Goal: Task Accomplishment & Management: Complete application form

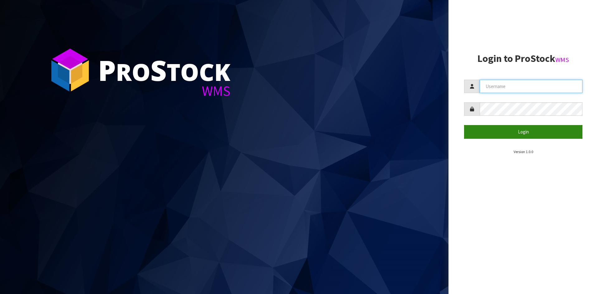
type input "YOURREFORMER"
drag, startPoint x: 502, startPoint y: 128, endPoint x: 496, endPoint y: 129, distance: 6.3
click at [502, 128] on button "Login" at bounding box center [523, 131] width 118 height 13
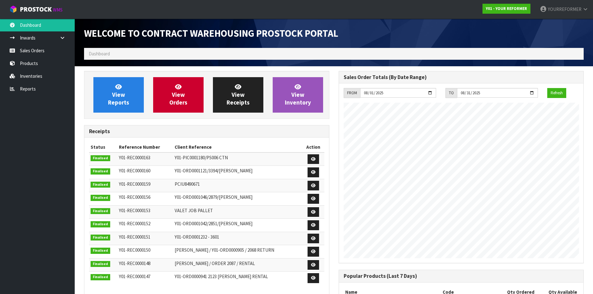
scroll to position [345, 254]
click at [35, 46] on link "Sales Orders" at bounding box center [37, 50] width 75 height 13
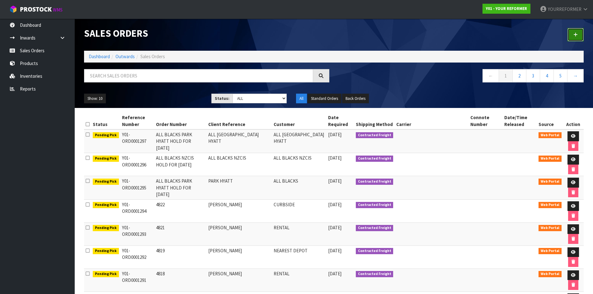
click at [583, 36] on link at bounding box center [575, 34] width 16 height 13
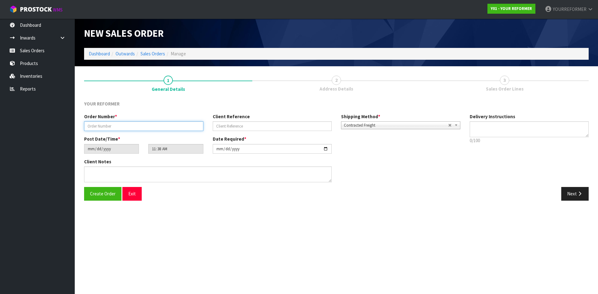
click at [122, 127] on input "text" at bounding box center [143, 126] width 119 height 10
paste input "4828"
type input "4828"
drag, startPoint x: 235, startPoint y: 127, endPoint x: 1, endPoint y: 149, distance: 235.4
click at [235, 127] on input "text" at bounding box center [272, 126] width 119 height 10
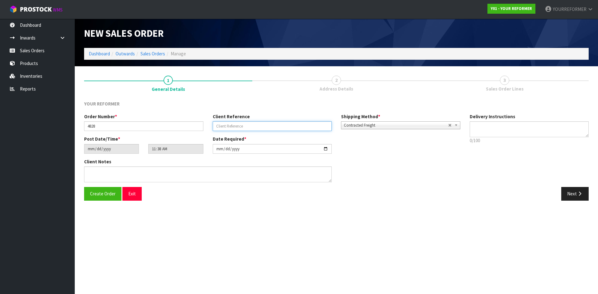
click at [262, 129] on input "text" at bounding box center [272, 126] width 119 height 10
paste input "[PERSON_NAME]"
type input "[PERSON_NAME]"
click at [494, 122] on textarea at bounding box center [528, 129] width 119 height 16
click at [509, 132] on textarea at bounding box center [528, 129] width 119 height 16
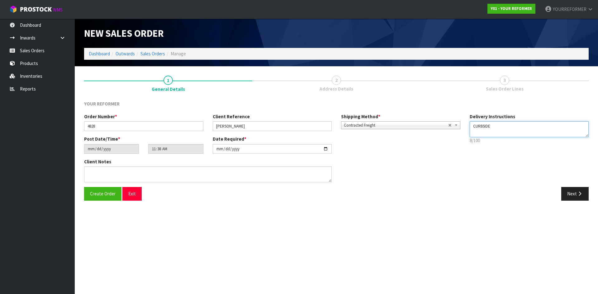
paste textarea "[PHONE_NUMBER]"
type textarea "CURBSIDE [PHONE_NUMBER]"
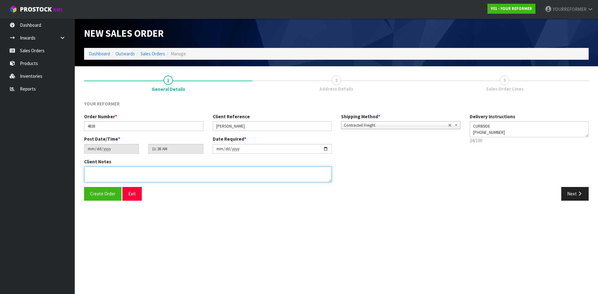
click at [143, 174] on textarea at bounding box center [207, 175] width 247 height 16
paste textarea "[PERSON_NAME] [STREET_ADDRESS] [PHONE_NUMBER]"
type textarea "[PERSON_NAME] [STREET_ADDRESS] [PHONE_NUMBER]"
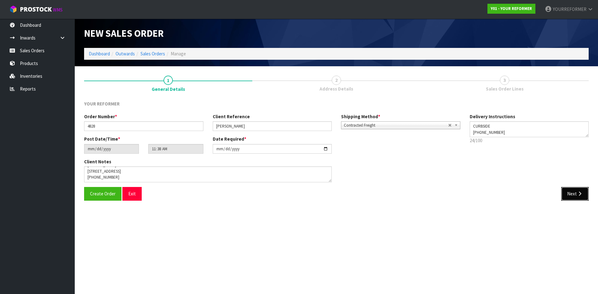
click at [571, 193] on button "Next" at bounding box center [574, 193] width 27 height 13
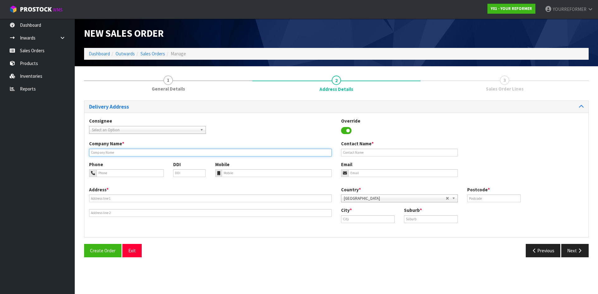
drag, startPoint x: 119, startPoint y: 152, endPoint x: 120, endPoint y: 155, distance: 3.6
click at [119, 153] on input "text" at bounding box center [210, 153] width 242 height 8
type input "CURBSIDE"
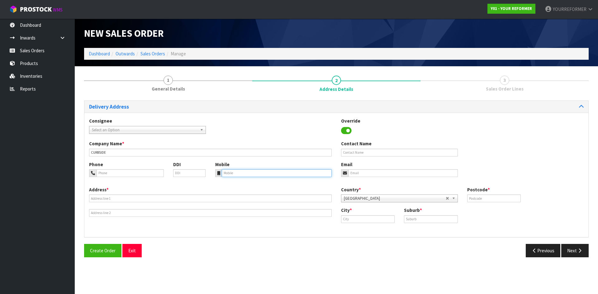
click at [260, 174] on input "tel" at bounding box center [277, 173] width 110 height 8
paste input "[PERSON_NAME] [STREET_ADDRESS] [PHONE_NUMBER]"
drag, startPoint x: 307, startPoint y: 173, endPoint x: -134, endPoint y: 174, distance: 441.6
click at [0, 174] on html "Toggle navigation ProStock WMS Y01 - YOUR REFORMER YOURREFORMER Logout Dashboar…" at bounding box center [299, 147] width 598 height 294
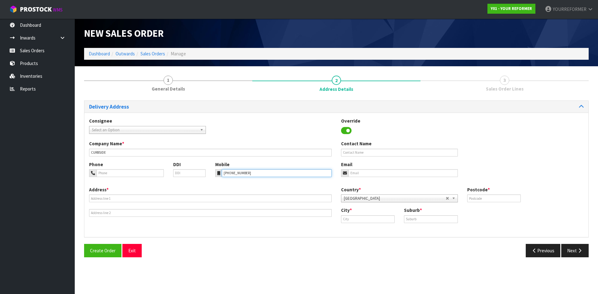
type input "[PHONE_NUMBER]"
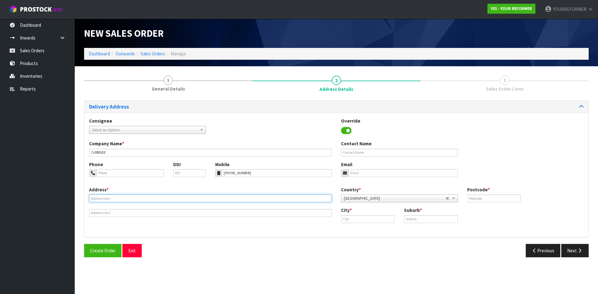
drag, startPoint x: 103, startPoint y: 196, endPoint x: 104, endPoint y: 206, distance: 9.4
click at [103, 197] on input "text" at bounding box center [210, 199] width 242 height 8
paste input "[STREET_ADDRESS]"
type input "[STREET_ADDRESS]"
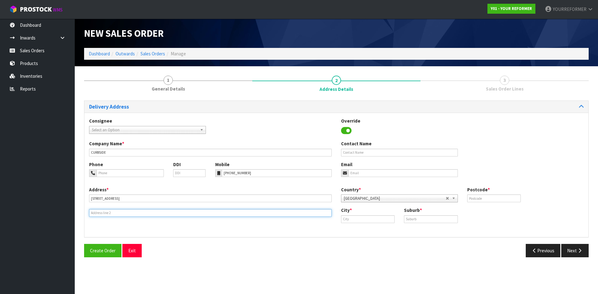
drag, startPoint x: 100, startPoint y: 214, endPoint x: 14, endPoint y: 213, distance: 86.5
click at [100, 214] on input "text" at bounding box center [210, 213] width 242 height 8
drag, startPoint x: 107, startPoint y: 210, endPoint x: 250, endPoint y: 205, distance: 142.6
click at [107, 209] on input "text" at bounding box center [210, 213] width 242 height 8
paste input "[GEOGRAPHIC_DATA] 0800 [GEOGRAPHIC_DATA]"
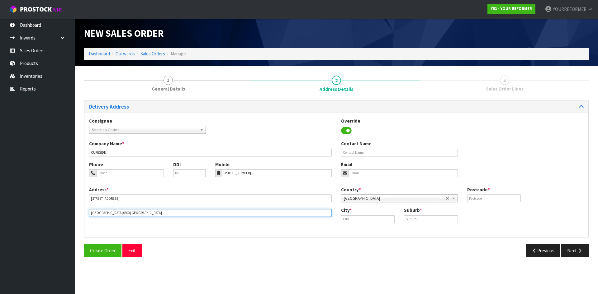
type input "[GEOGRAPHIC_DATA] 0800 [GEOGRAPHIC_DATA]"
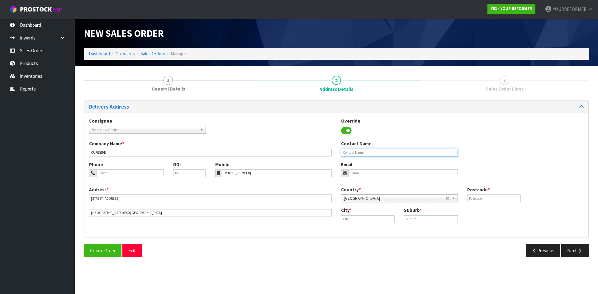
drag, startPoint x: 370, startPoint y: 154, endPoint x: 318, endPoint y: 154, distance: 51.4
click at [369, 154] on input "text" at bounding box center [399, 153] width 117 height 8
click at [354, 157] on div "Company Name * CURBSIDE Contact Name" at bounding box center [336, 150] width 504 height 21
drag, startPoint x: 353, startPoint y: 153, endPoint x: 356, endPoint y: 174, distance: 21.2
click at [353, 153] on input "text" at bounding box center [399, 153] width 117 height 8
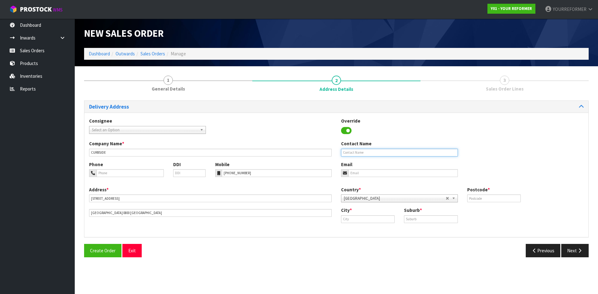
paste input "[PERSON_NAME]"
type input "[PERSON_NAME]"
click at [359, 178] on div "Phone DDI Mobile [PHONE_NUMBER] Email" at bounding box center [336, 173] width 504 height 25
drag, startPoint x: 359, startPoint y: 175, endPoint x: 153, endPoint y: 176, distance: 205.4
click at [359, 175] on input "email" at bounding box center [402, 173] width 109 height 8
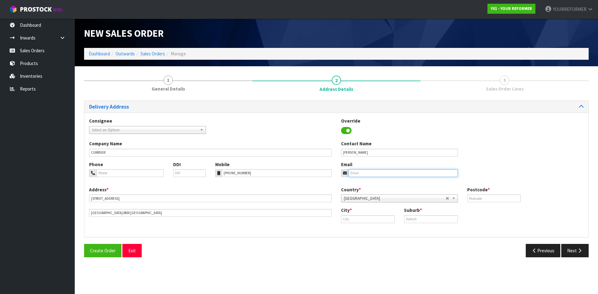
drag, startPoint x: 368, startPoint y: 172, endPoint x: 404, endPoint y: 177, distance: 36.1
click at [368, 172] on input "email" at bounding box center [402, 173] width 109 height 8
paste input "[PERSON_NAME][EMAIL_ADDRESS][DOMAIN_NAME]"
type input "[PERSON_NAME][EMAIL_ADDRESS][DOMAIN_NAME]"
click at [491, 201] on input "text" at bounding box center [494, 199] width 54 height 8
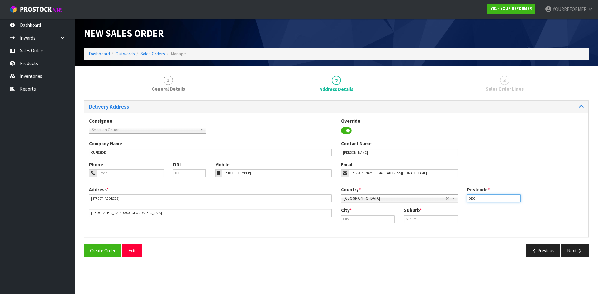
type input "0800"
drag, startPoint x: 427, startPoint y: 219, endPoint x: 370, endPoint y: 235, distance: 59.0
click at [427, 219] on input "text" at bounding box center [431, 219] width 54 height 8
paste input "[GEOGRAPHIC_DATA]"
type input "[GEOGRAPHIC_DATA]"
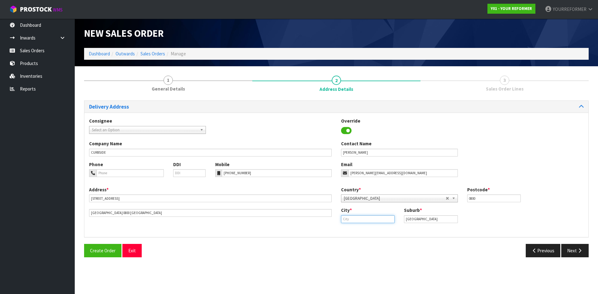
click at [356, 219] on input "text" at bounding box center [368, 219] width 54 height 8
click at [364, 228] on link "Au ckland" at bounding box center [363, 230] width 49 height 8
type input "[GEOGRAPHIC_DATA]"
click at [570, 252] on button "Next" at bounding box center [574, 250] width 27 height 13
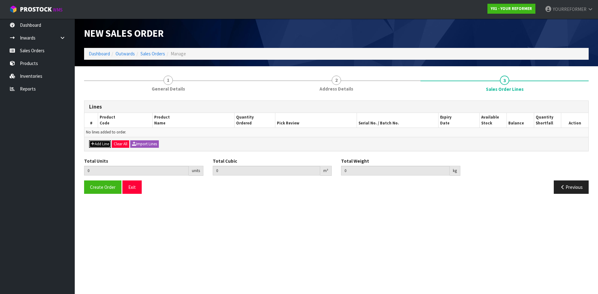
click at [101, 145] on button "Add Line" at bounding box center [100, 143] width 22 height 7
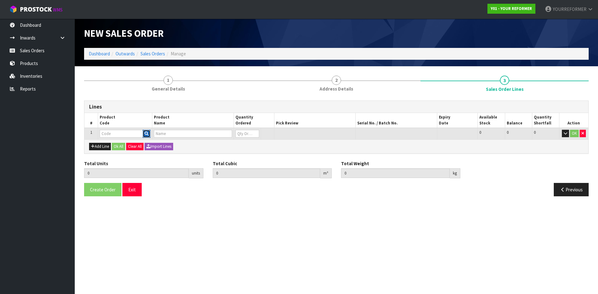
click at [146, 132] on icon "button" at bounding box center [146, 134] width 4 height 4
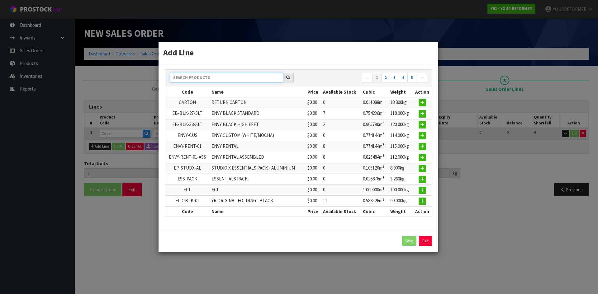
click at [215, 82] on input "text" at bounding box center [226, 78] width 113 height 10
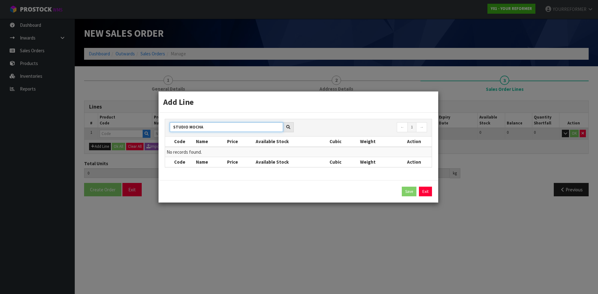
drag, startPoint x: 188, startPoint y: 128, endPoint x: 355, endPoint y: 119, distance: 167.1
click at [280, 125] on input "STUDIO MOCHA" at bounding box center [226, 127] width 113 height 10
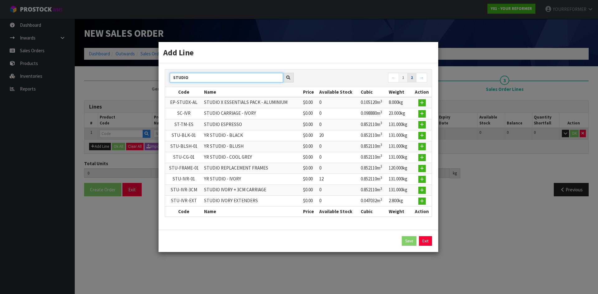
type input "STUDIO"
click at [415, 78] on link "2" at bounding box center [411, 78] width 9 height 10
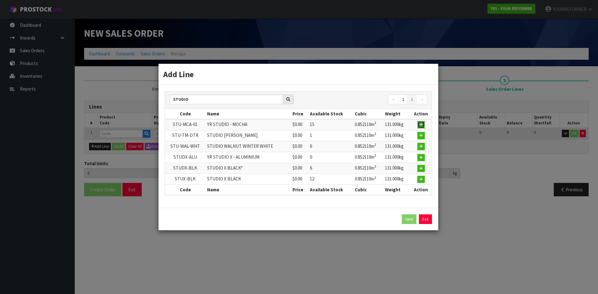
click at [422, 124] on icon "button" at bounding box center [421, 125] width 4 height 4
type input "0.000000"
type input "0.000"
type input "STU-MCA-01"
type input "YR STUDIO - MOCHA"
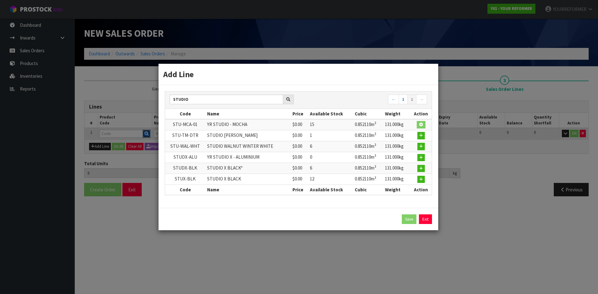
type input "0"
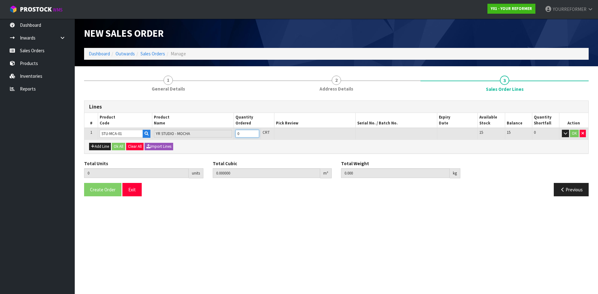
type input "1"
type input "0.85211"
type input "131"
type input "1"
click at [257, 132] on input "1" at bounding box center [247, 134] width 24 height 8
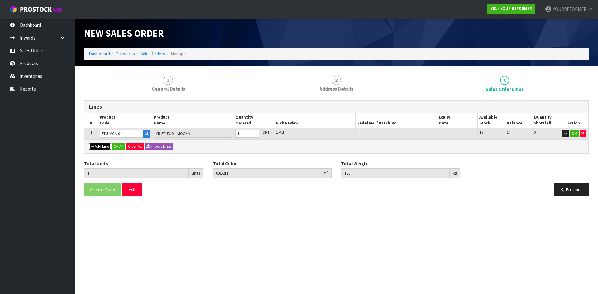
click at [106, 148] on button "Add Line" at bounding box center [100, 146] width 22 height 7
type input "0"
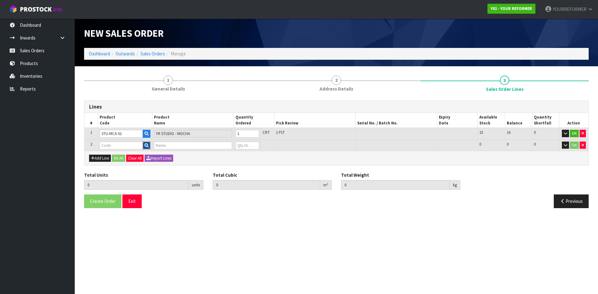
click at [149, 146] on button "button" at bounding box center [147, 146] width 8 height 8
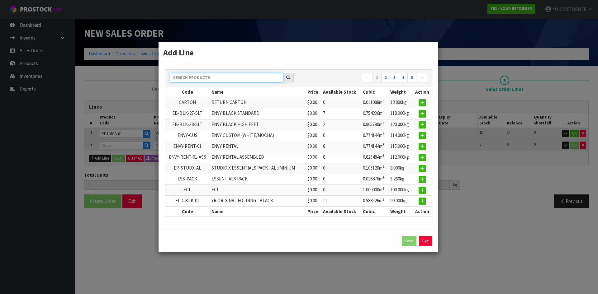
click at [207, 76] on input "text" at bounding box center [226, 78] width 113 height 10
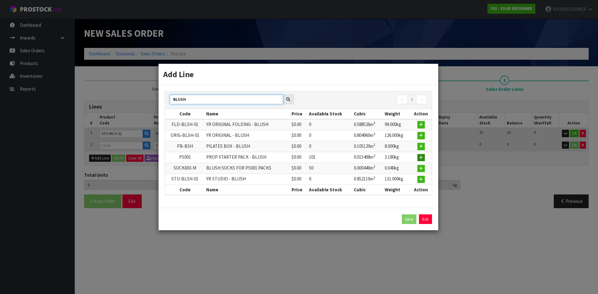
type input "BLUSH"
click at [421, 159] on icon "button" at bounding box center [421, 158] width 4 height 4
type input "1"
type input "0.85211"
type input "131"
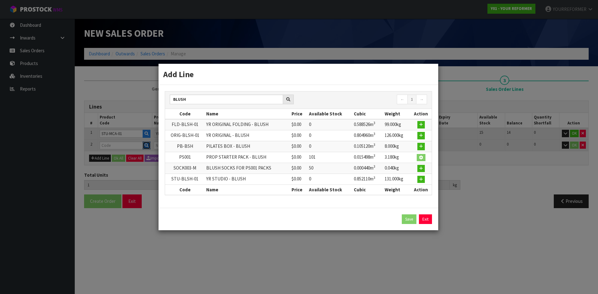
type input "PS001"
type input "PROP STARTER PACK - BLUSH"
type input "0"
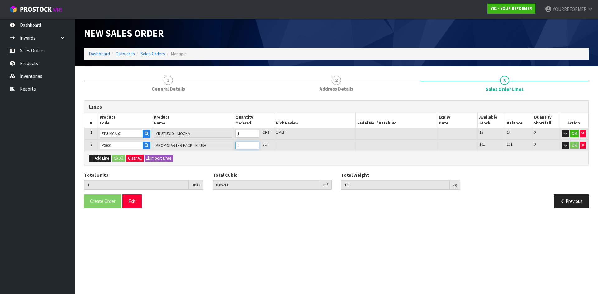
type input "2"
type input "0.867608"
type input "134.18"
drag, startPoint x: 255, startPoint y: 144, endPoint x: 245, endPoint y: 149, distance: 10.9
type input "1"
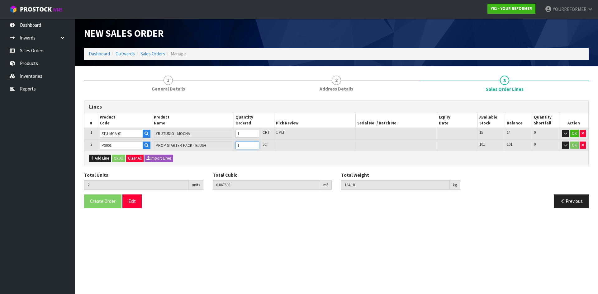
click at [255, 144] on input "1" at bounding box center [247, 146] width 24 height 8
click at [102, 160] on button "Add Line" at bounding box center [100, 158] width 22 height 7
type input "0"
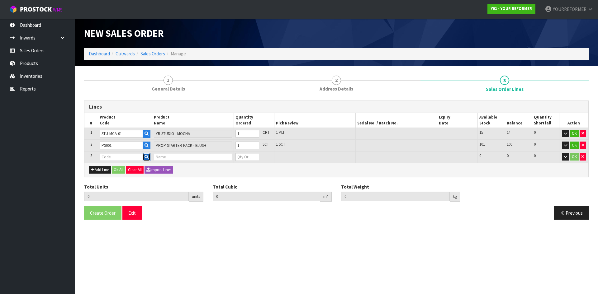
click at [146, 157] on icon "button" at bounding box center [146, 157] width 4 height 4
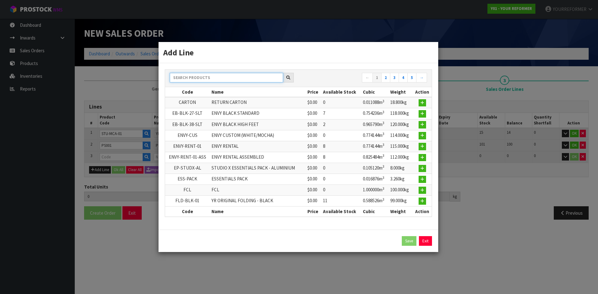
click at [229, 80] on input "text" at bounding box center [226, 78] width 113 height 10
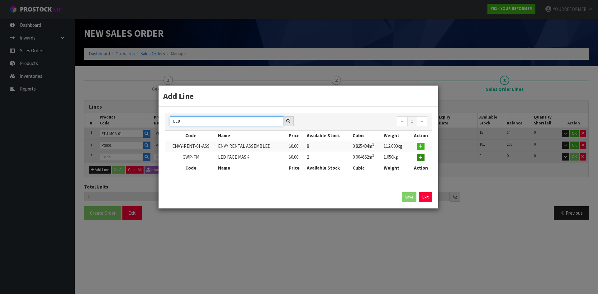
type input "LED"
click at [422, 158] on icon "button" at bounding box center [421, 158] width 4 height 4
type input "2"
type input "0.867608"
type input "134.18"
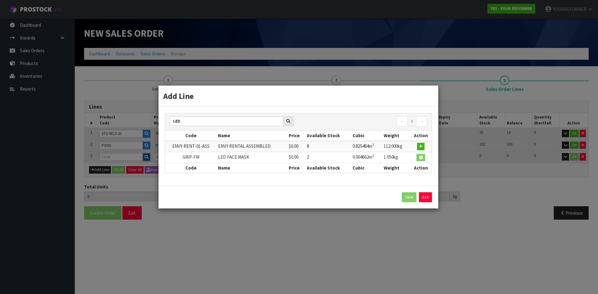
type input "GWP-FM"
type input "LED FACE MASK"
type input "0"
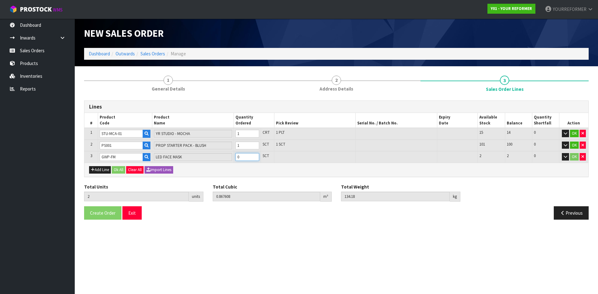
click at [254, 154] on input "0" at bounding box center [247, 157] width 24 height 8
type input "3"
type input "0.87227"
type input "135.23"
type input "1"
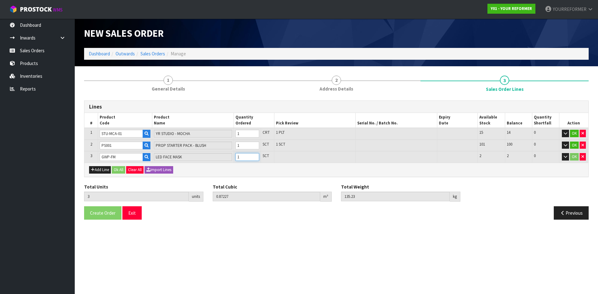
click at [254, 156] on input "1" at bounding box center [247, 157] width 24 height 8
click at [121, 171] on button "Ok All" at bounding box center [118, 169] width 13 height 7
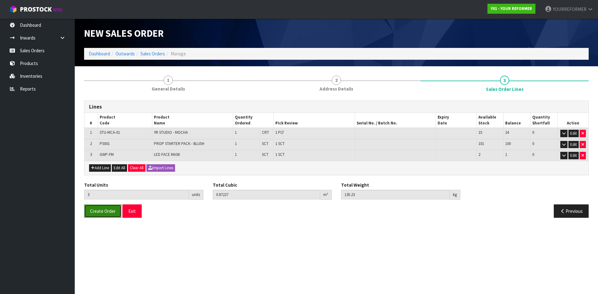
click at [106, 213] on span "Create Order" at bounding box center [103, 211] width 26 height 6
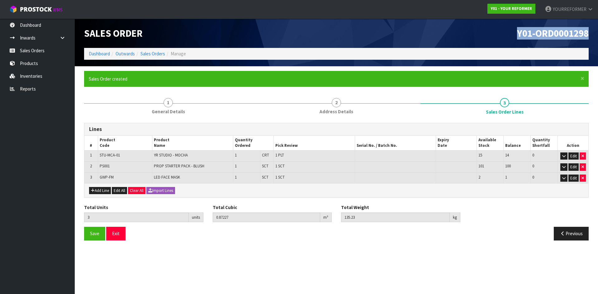
drag, startPoint x: 586, startPoint y: 32, endPoint x: 449, endPoint y: 27, distance: 136.7
click at [491, 20] on header "Sales Order Y01-ORD0001298 Dashboard Outwards Sales Orders Manage" at bounding box center [336, 43] width 523 height 48
copy span "Y01-ORD0001298"
